Goal: Information Seeking & Learning: Check status

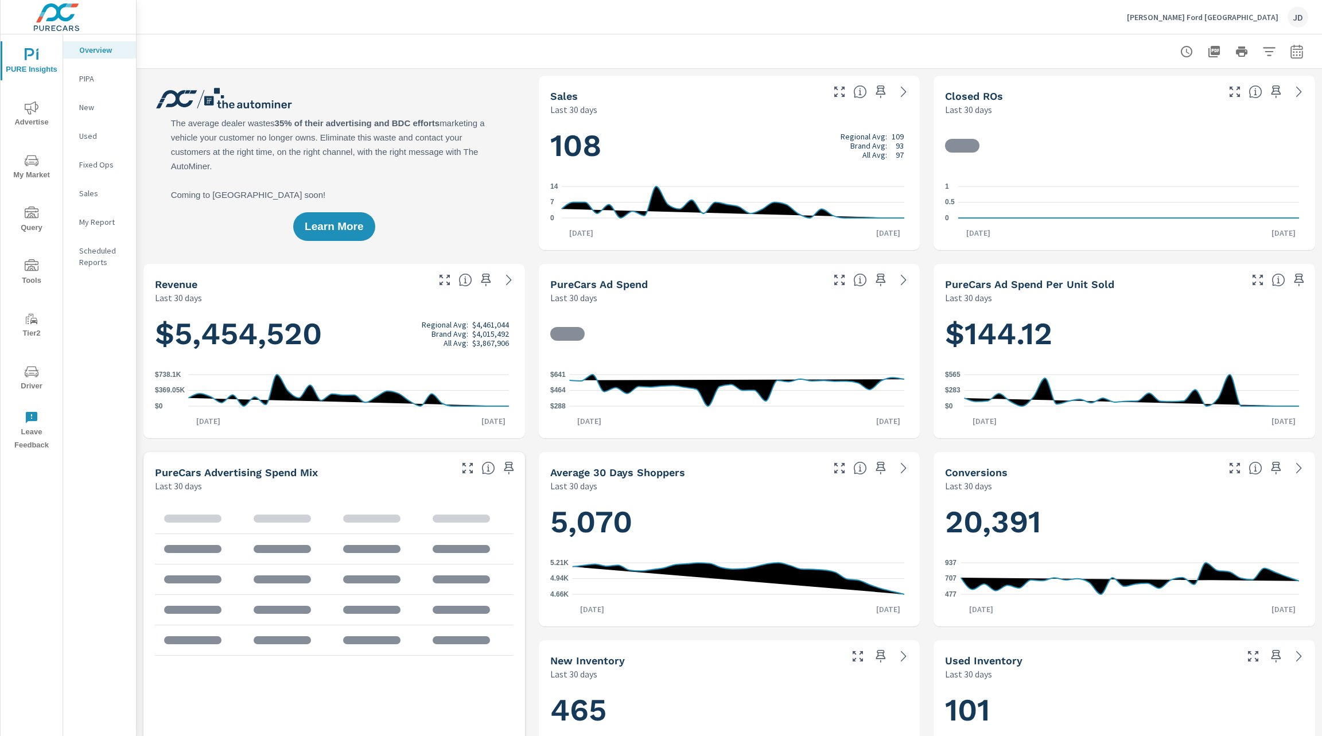
click at [32, 99] on button "Advertise" at bounding box center [32, 113] width 62 height 39
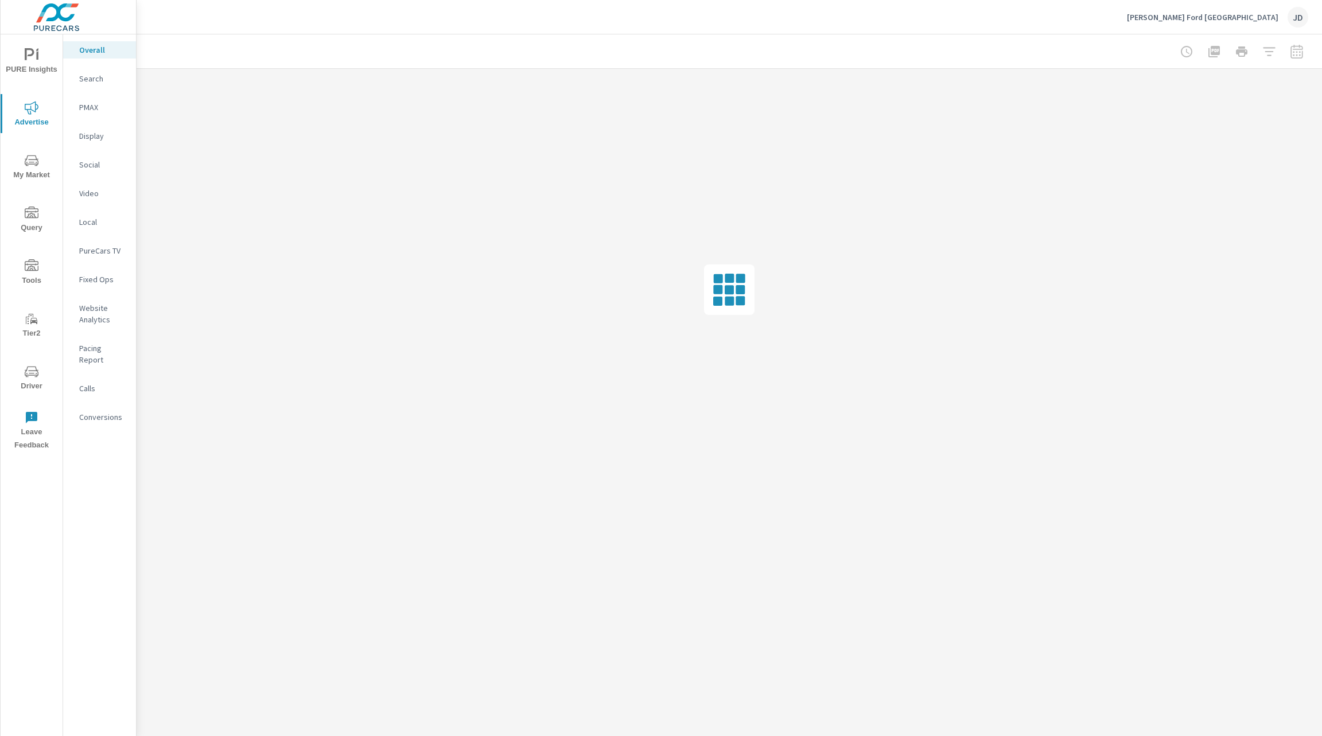
click at [102, 252] on p "PureCars TV" at bounding box center [103, 250] width 48 height 11
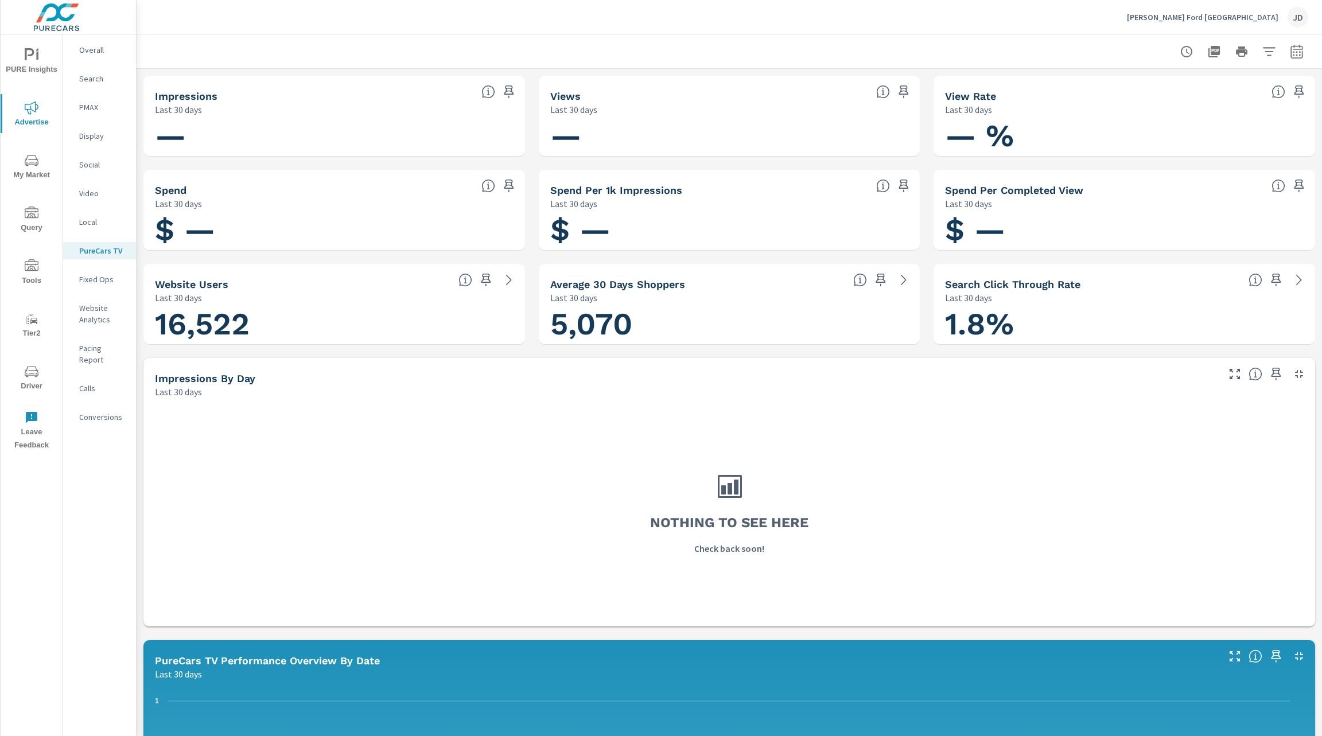
click at [1209, 10] on div "Al Packer Ford Royal Palm Beach JD" at bounding box center [1217, 17] width 181 height 21
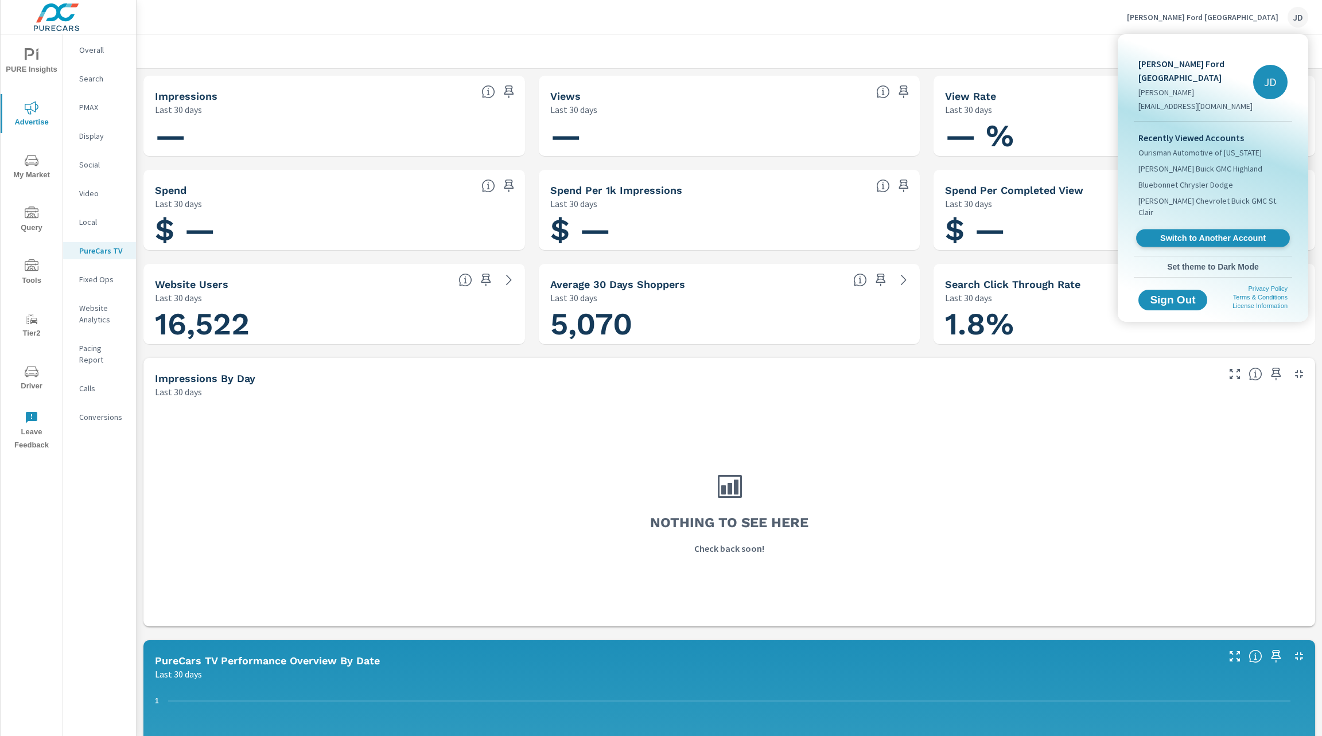
click at [1219, 233] on span "Switch to Another Account" at bounding box center [1212, 238] width 141 height 11
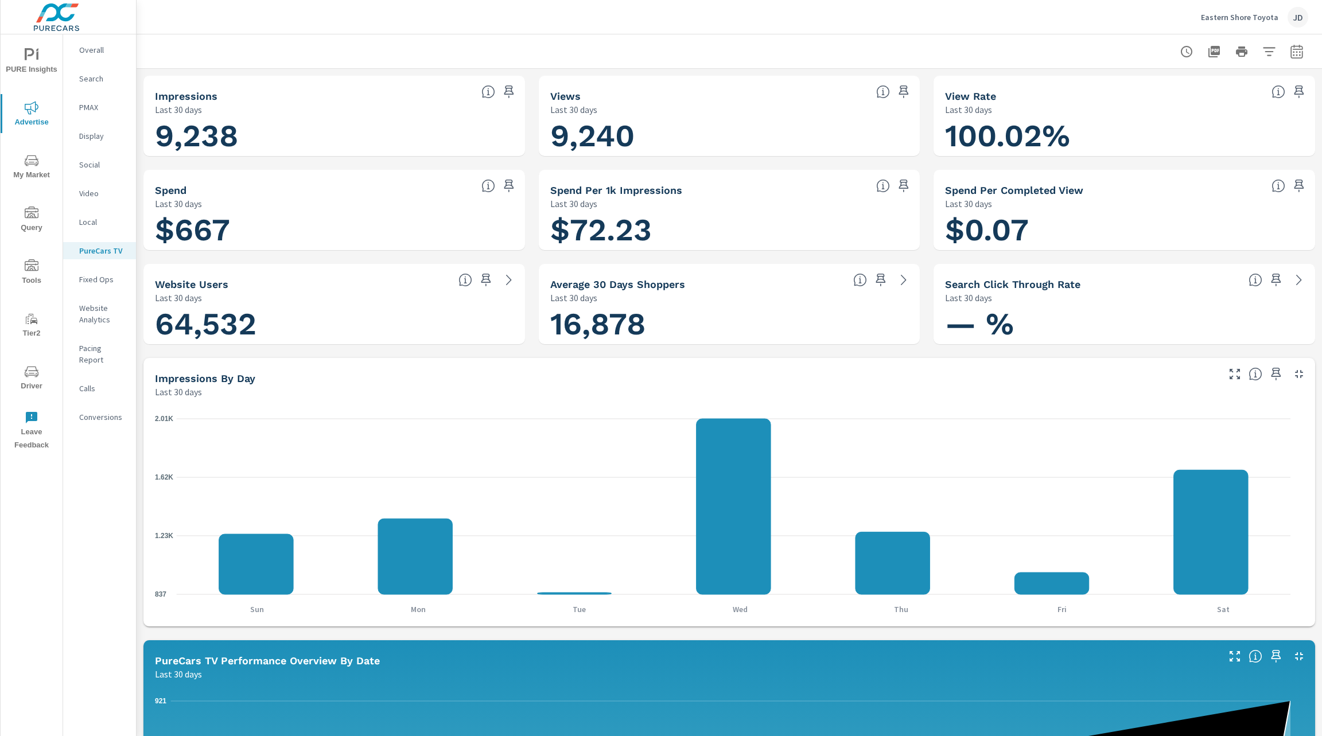
scroll to position [1, 0]
click at [1290, 45] on icon "button" at bounding box center [1297, 52] width 14 height 14
click at [1208, 104] on select "Custom Yesterday Last week Last 7 days Last 14 days Last 30 days Last 45 days L…" at bounding box center [1191, 99] width 115 height 23
click at [1134, 88] on select "Custom Yesterday Last week Last 7 days Last 14 days Last 30 days Last 45 days L…" at bounding box center [1191, 99] width 115 height 23
select select "Last 7 days"
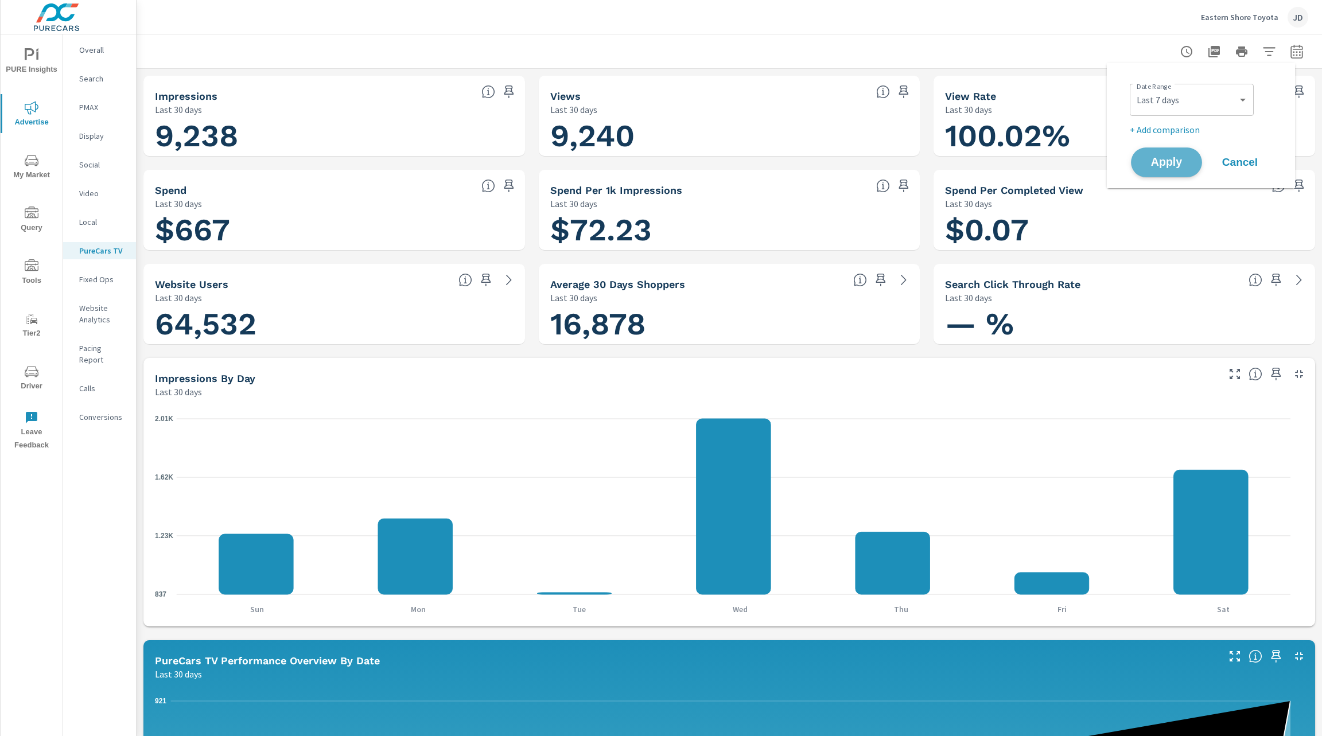
click at [1174, 157] on span "Apply" at bounding box center [1166, 162] width 47 height 11
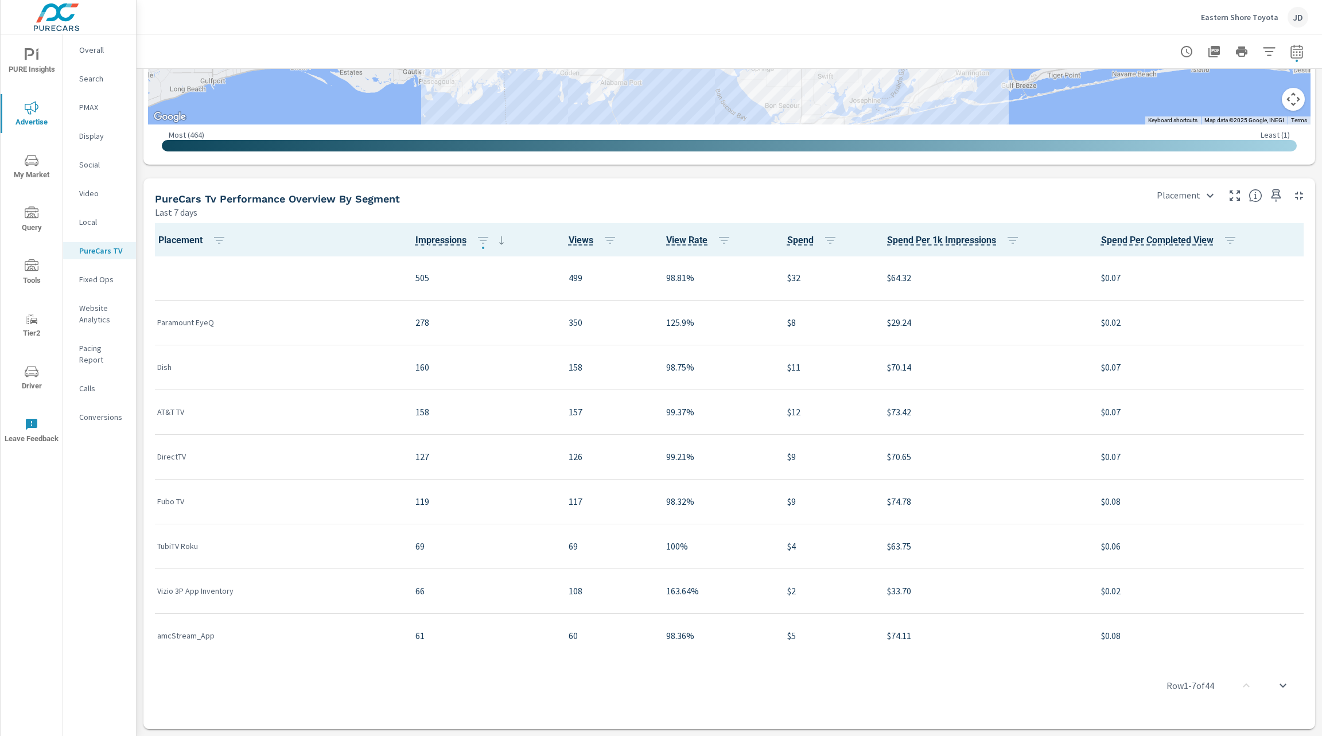
scroll to position [136, 0]
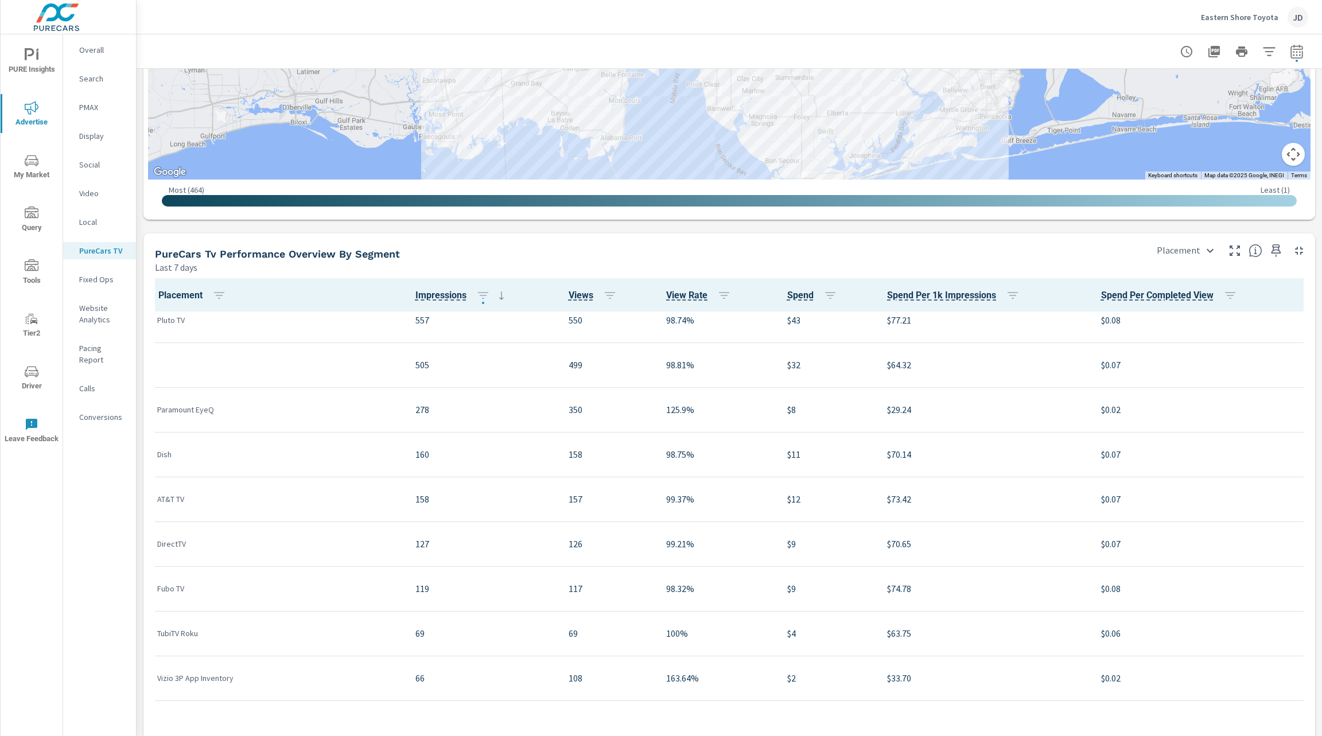
scroll to position [141, 0]
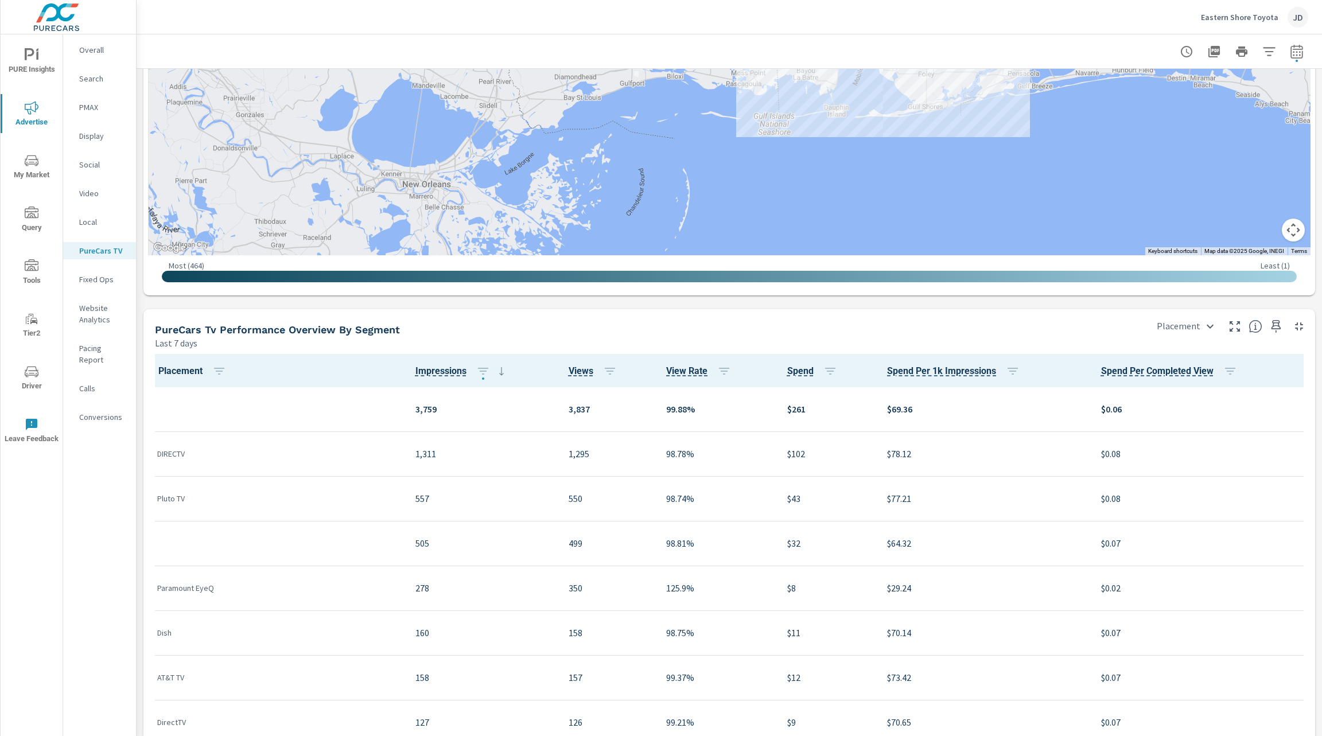
scroll to position [1177, 0]
drag, startPoint x: 456, startPoint y: 505, endPoint x: 180, endPoint y: 509, distance: 275.9
click at [180, 509] on tr "Pluto TV 557 550 98.74% $43 $77.21 $0.08" at bounding box center [729, 499] width 1162 height 45
click at [623, 311] on div "PureCars Tv Performance Overview By Segment Last 7 days" at bounding box center [644, 330] width 1002 height 41
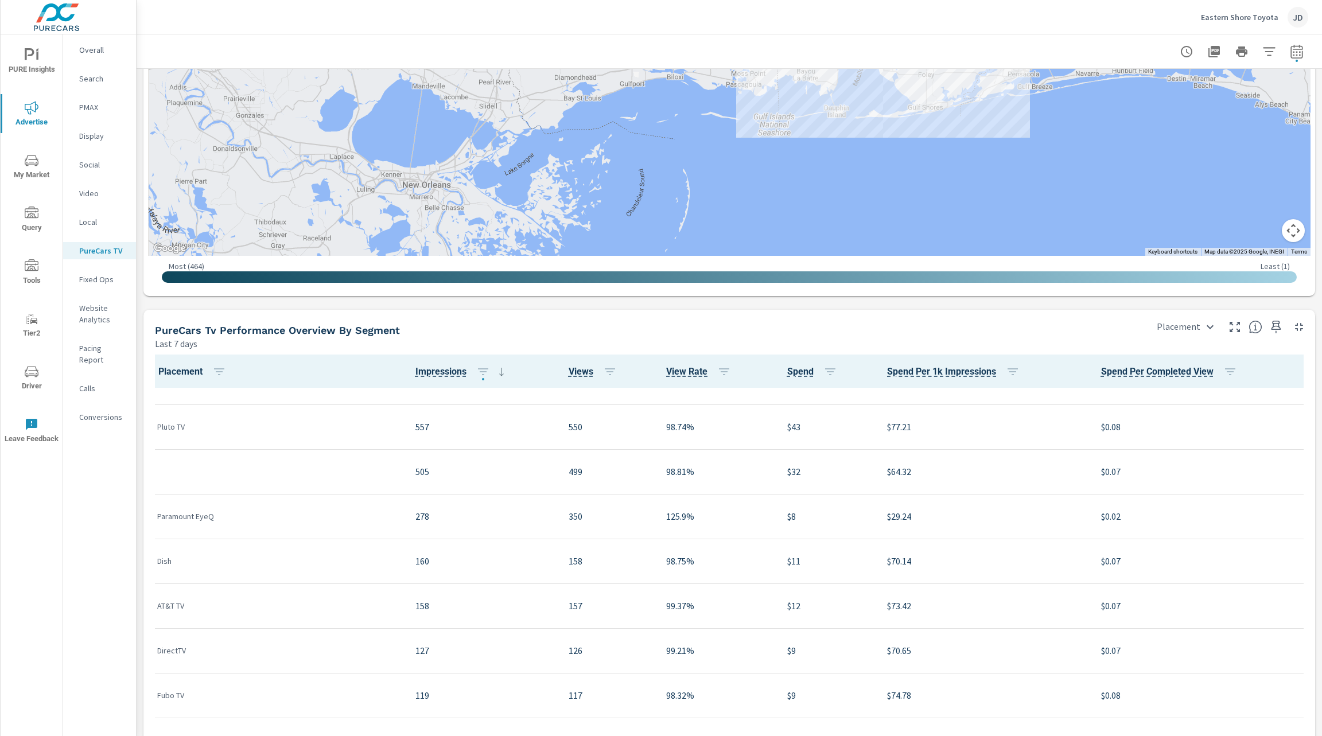
scroll to position [0, 0]
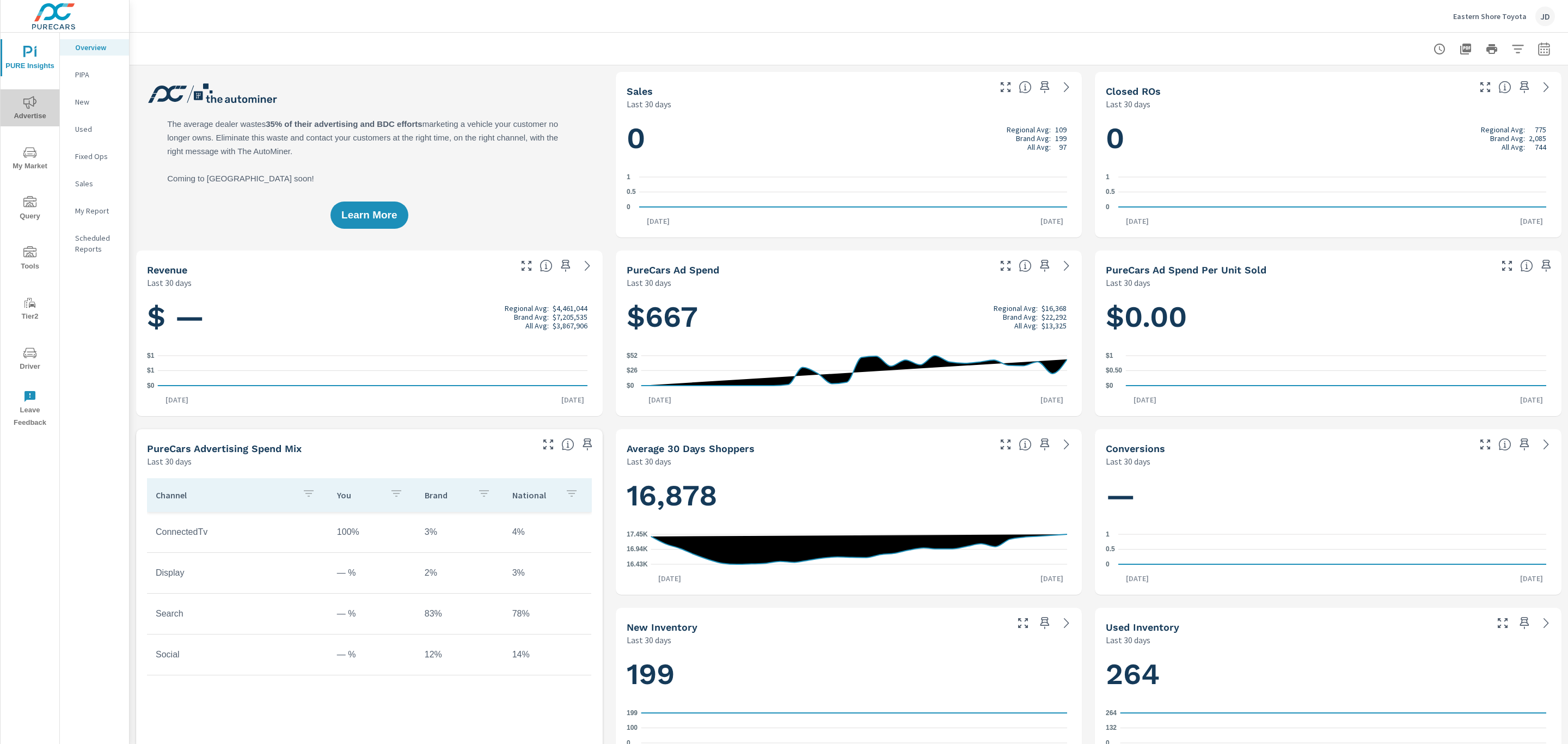
click at [31, 104] on icon "nav menu" at bounding box center [30, 102] width 13 height 12
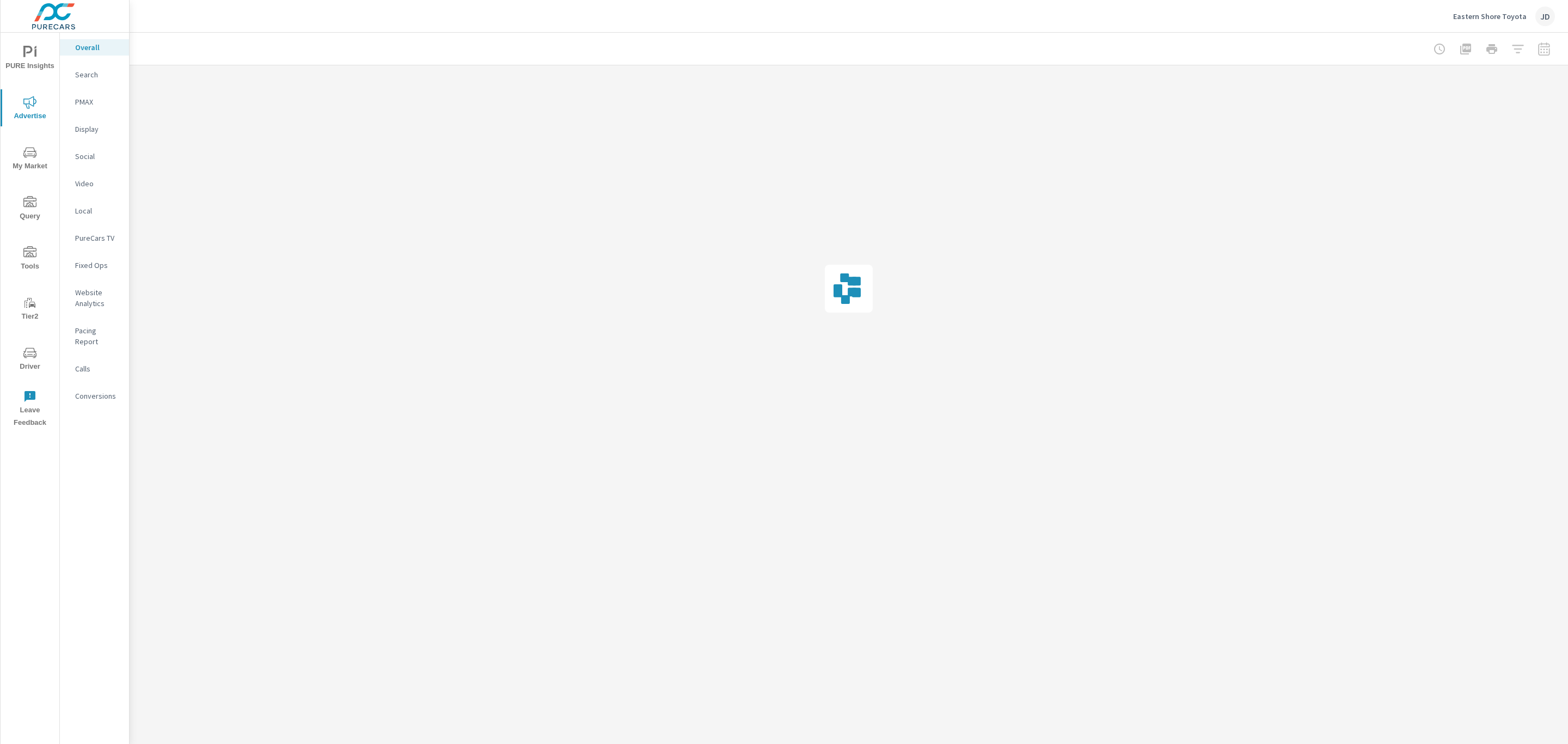
click at [95, 235] on p "PureCars TV" at bounding box center [98, 237] width 46 height 10
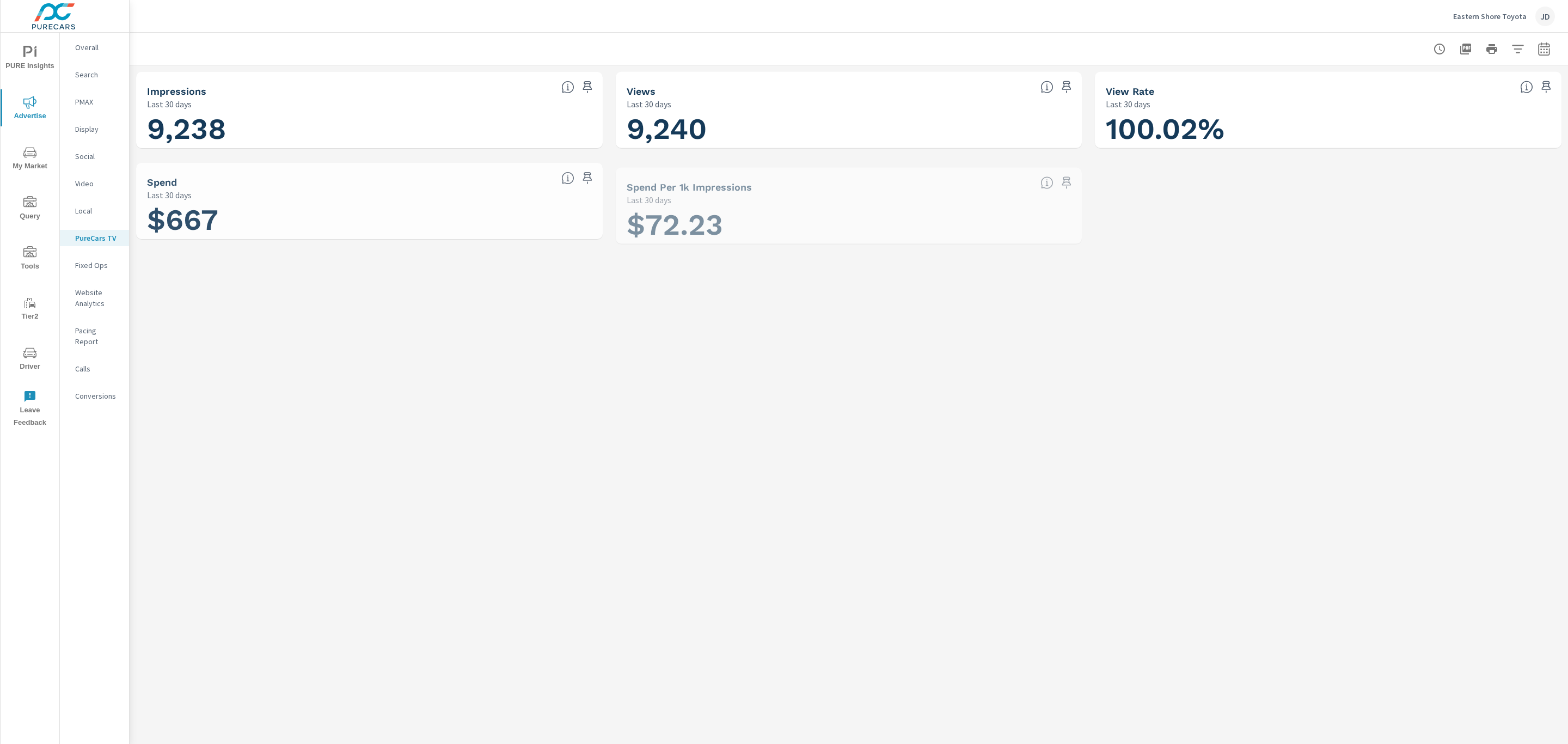
scroll to position [1, 0]
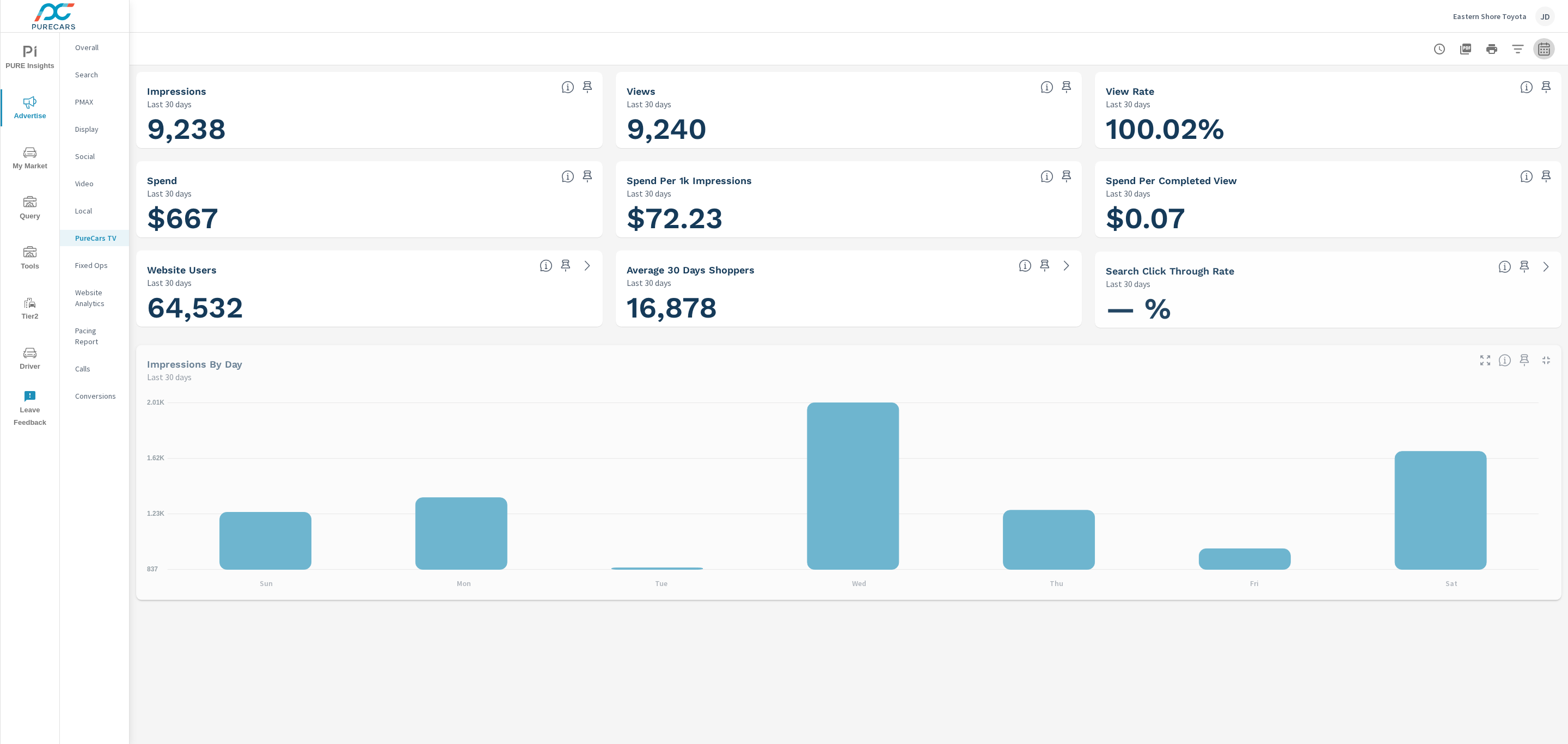
click at [1540, 51] on icon "button" at bounding box center [1543, 50] width 7 height 5
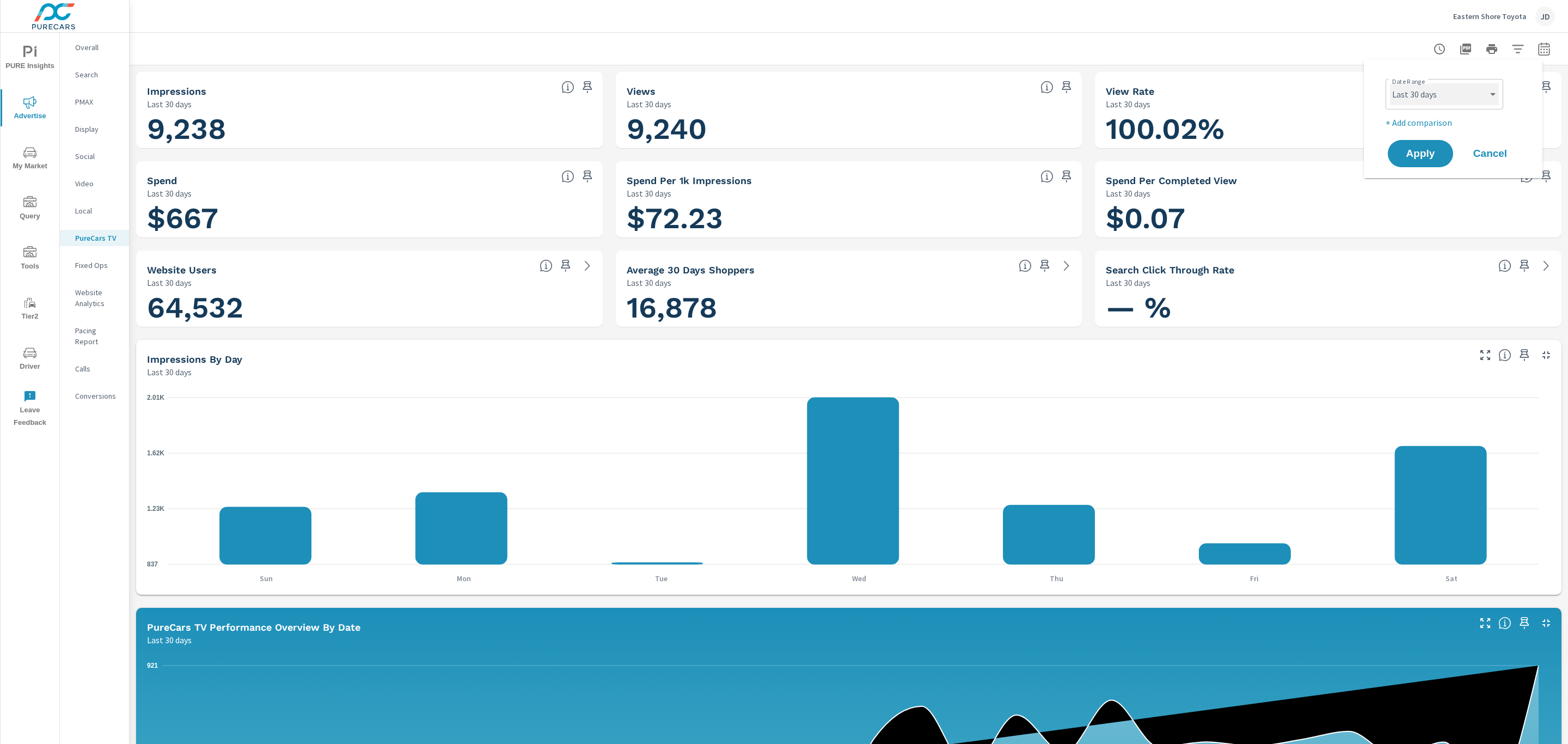
click at [1472, 97] on select "Custom Yesterday Last week Last 7 days Last 14 days Last 30 days Last 45 days L…" at bounding box center [1444, 94] width 109 height 22
click at [1390, 84] on select "Custom Yesterday Last week Last 7 days Last 14 days Last 30 days Last 45 days L…" at bounding box center [1444, 94] width 109 height 22
select select "Last 7 days"
click at [1436, 150] on span "Apply" at bounding box center [1420, 154] width 45 height 10
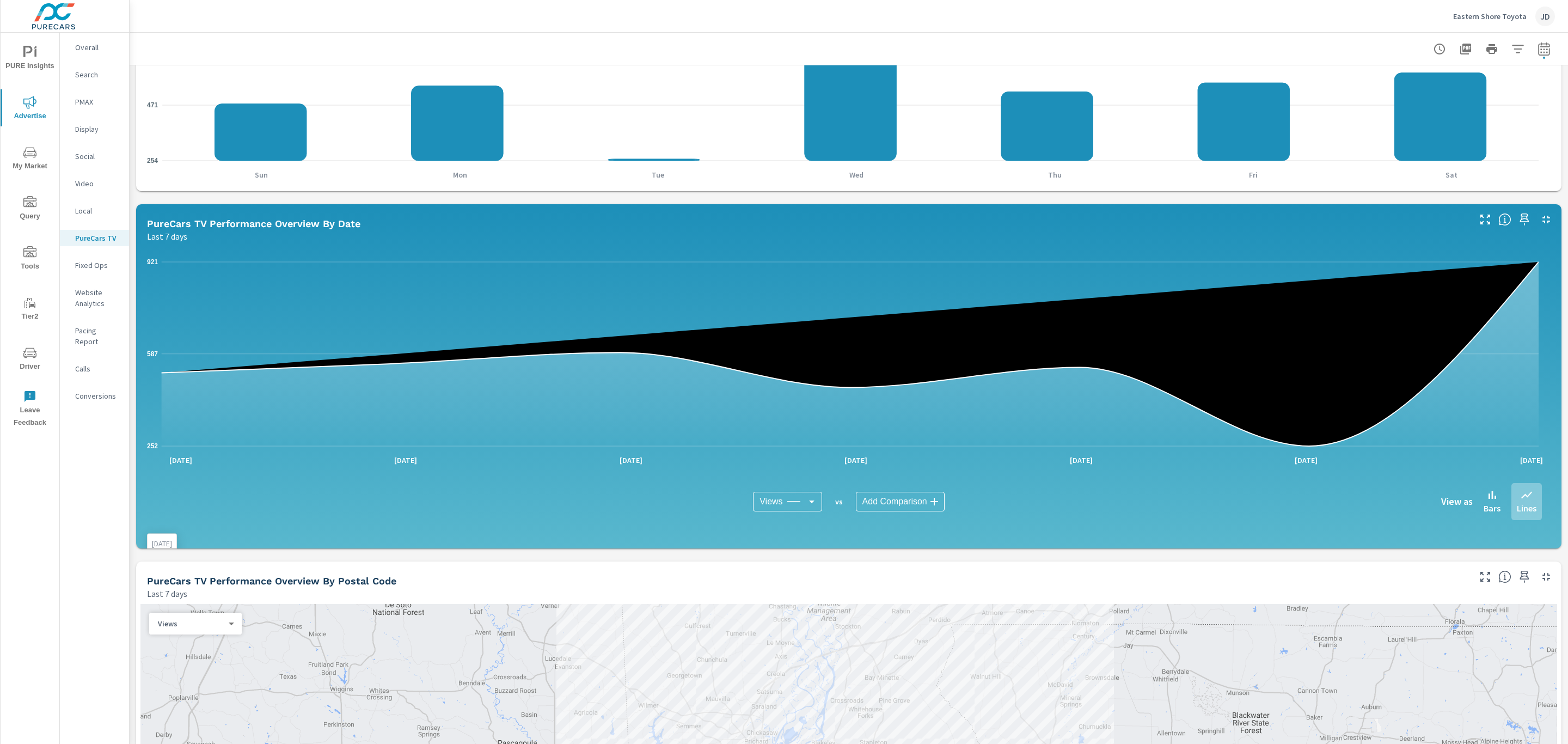
scroll to position [756, 0]
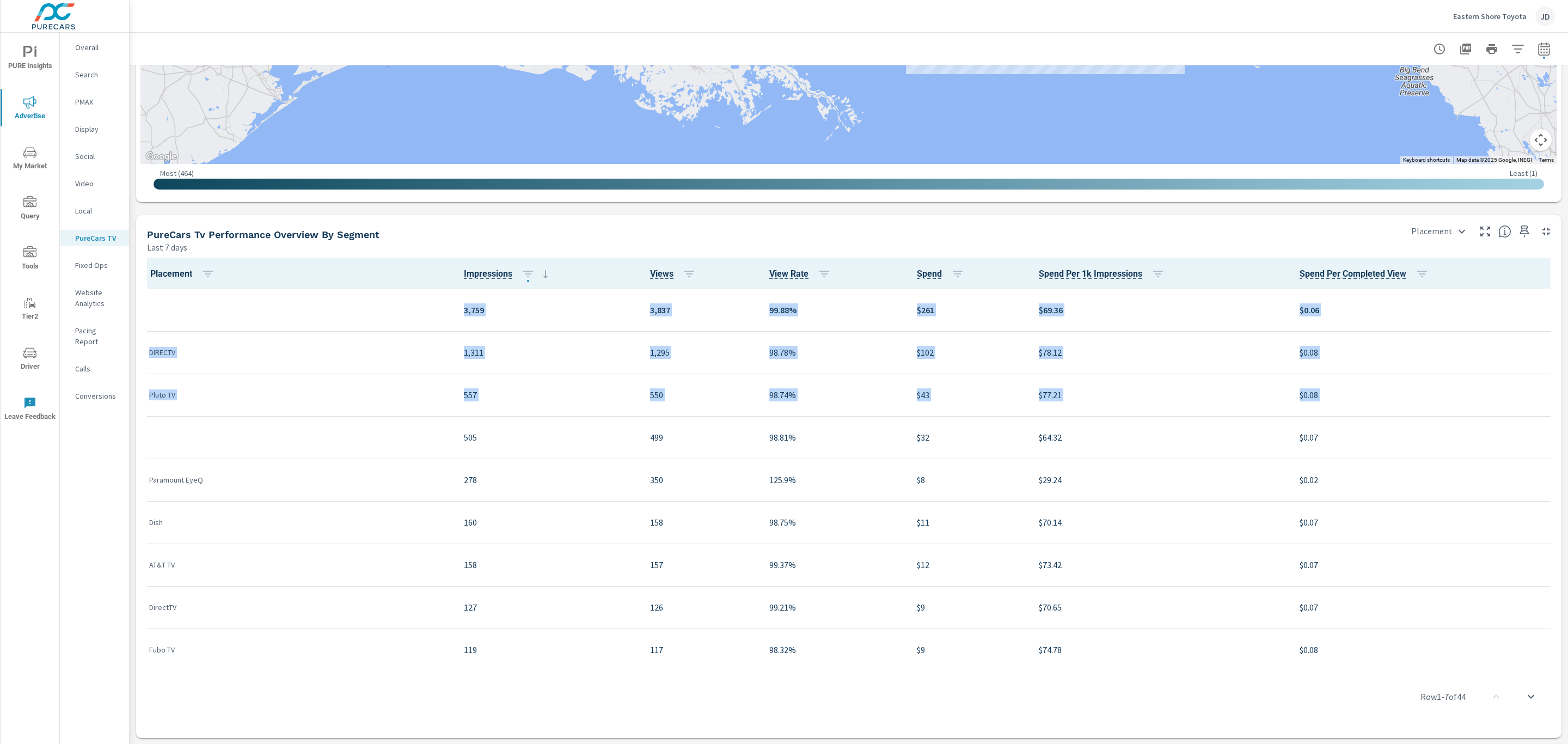
drag, startPoint x: 247, startPoint y: 422, endPoint x: 134, endPoint y: 443, distance: 114.9
click at [249, 442] on div at bounding box center [297, 437] width 297 height 33
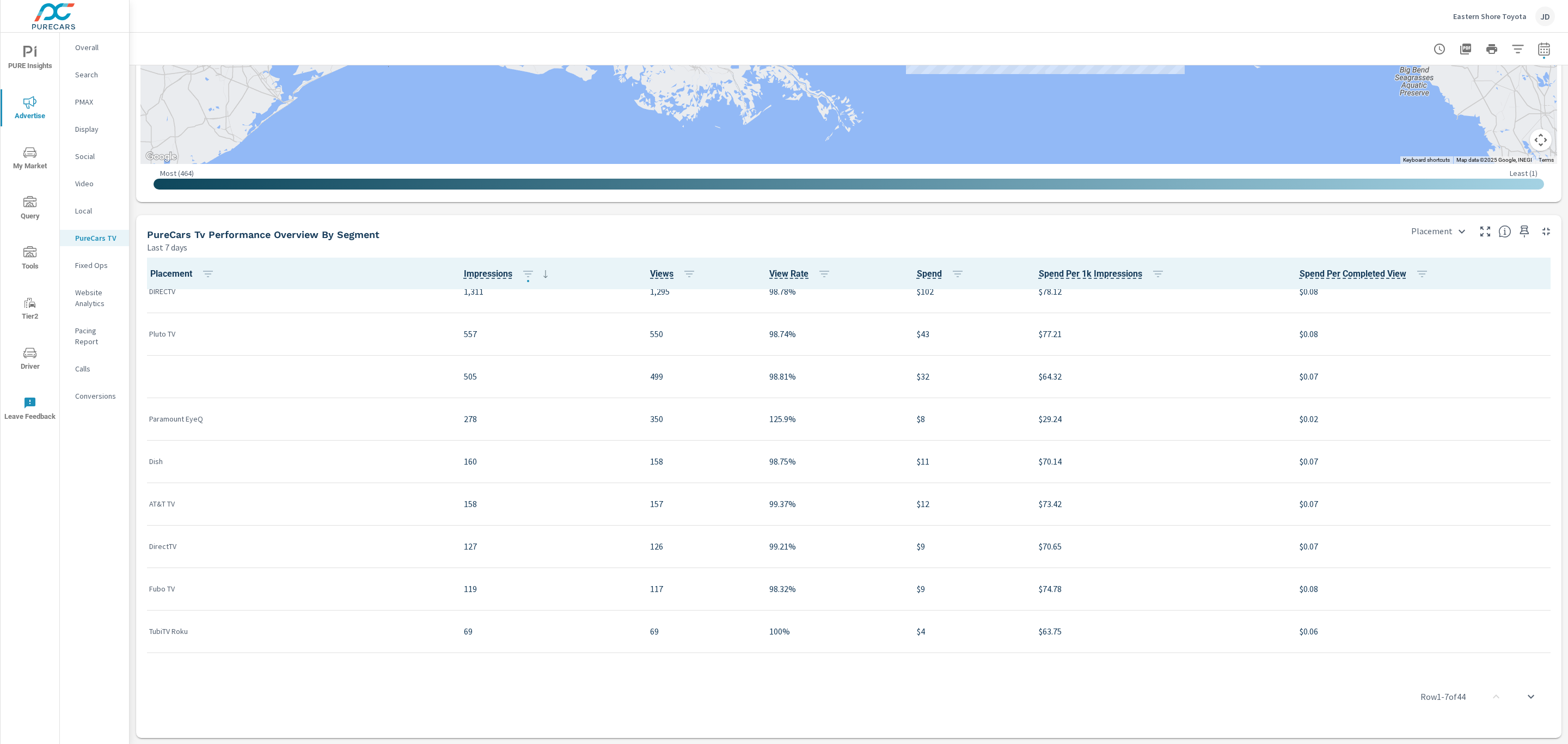
scroll to position [73, 0]
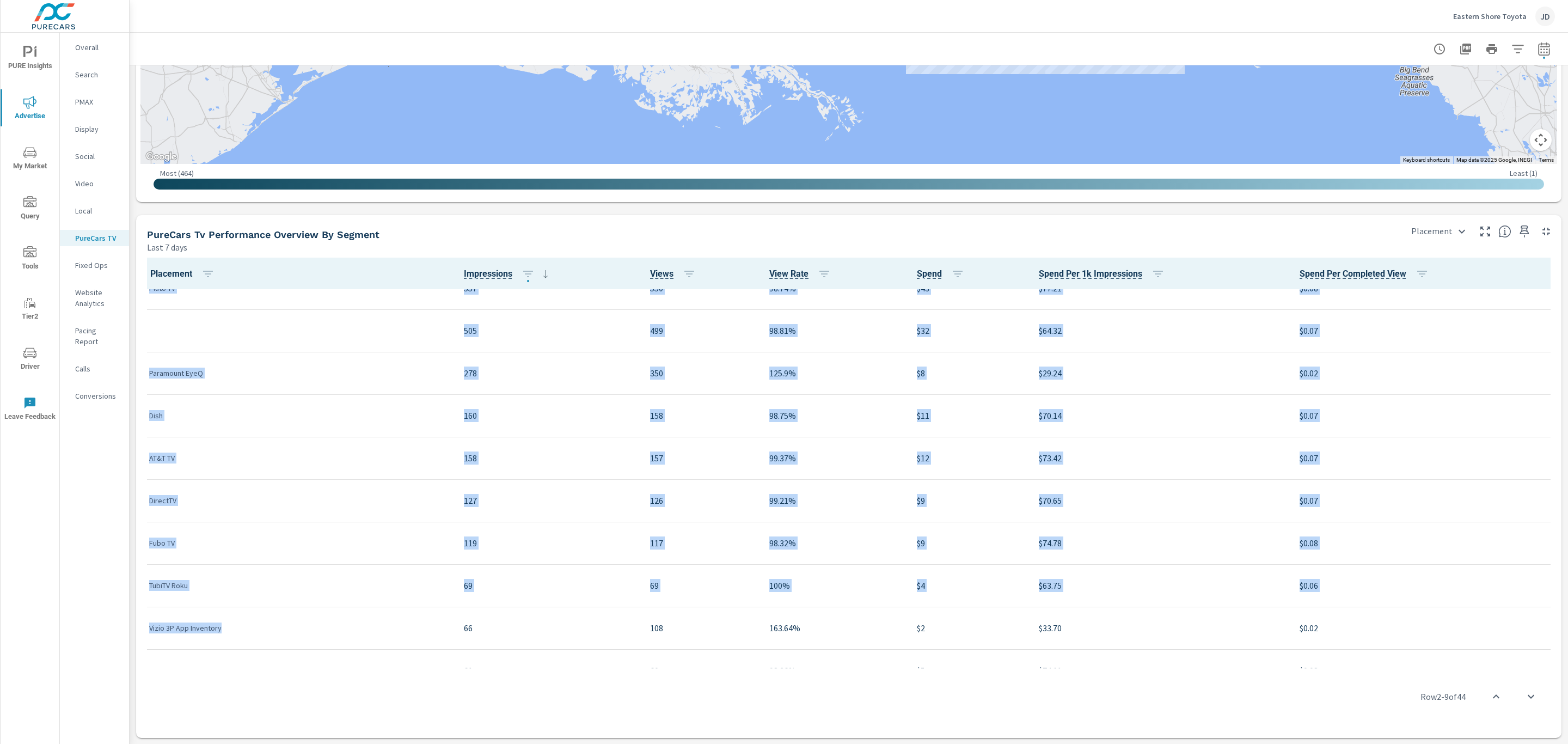
drag, startPoint x: 234, startPoint y: 626, endPoint x: 138, endPoint y: 634, distance: 96.3
click at [138, 634] on div "Placement Impressions Views View Rate Spend Spend Per 1k Impressions Spend Per …" at bounding box center [849, 495] width 1426 height 485
click at [221, 678] on div "Row 2 - 9 of 44" at bounding box center [849, 696] width 1417 height 65
click at [249, 716] on div "Row 2 - 9 of 44" at bounding box center [849, 696] width 1417 height 65
click at [1524, 693] on icon "scroll to bottom" at bounding box center [1531, 697] width 13 height 13
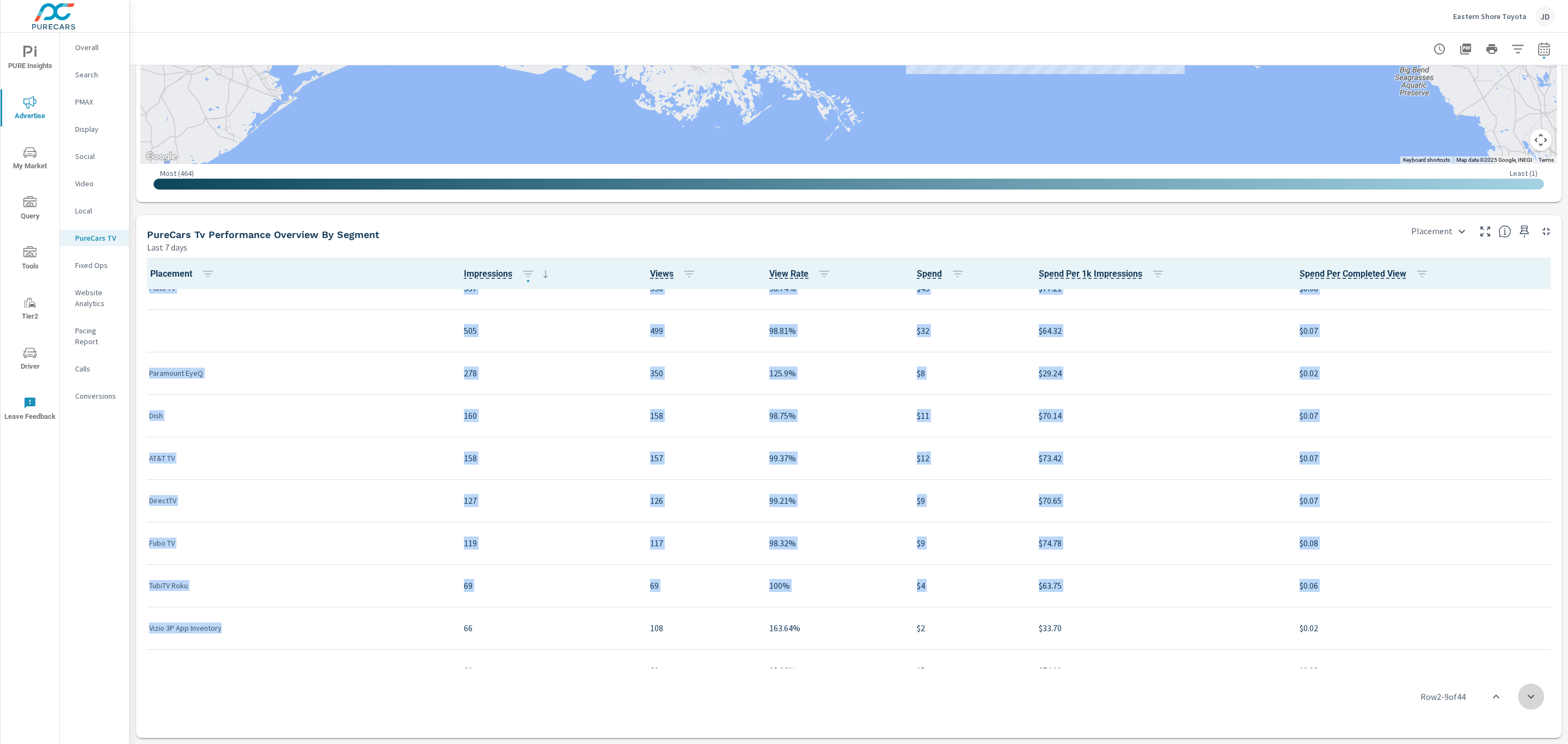
scroll to position [1542, 0]
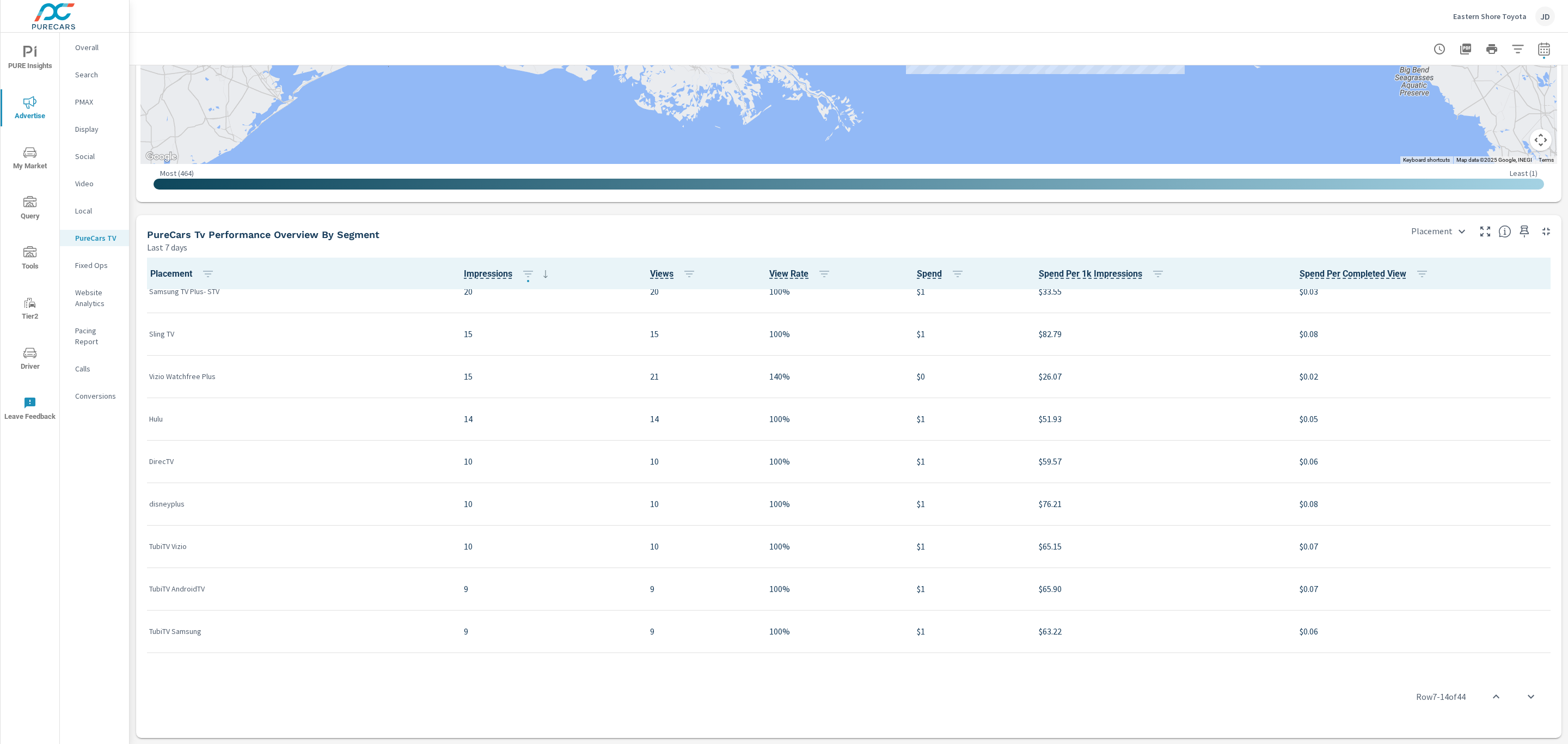
scroll to position [307, 0]
